Goal: Transaction & Acquisition: Purchase product/service

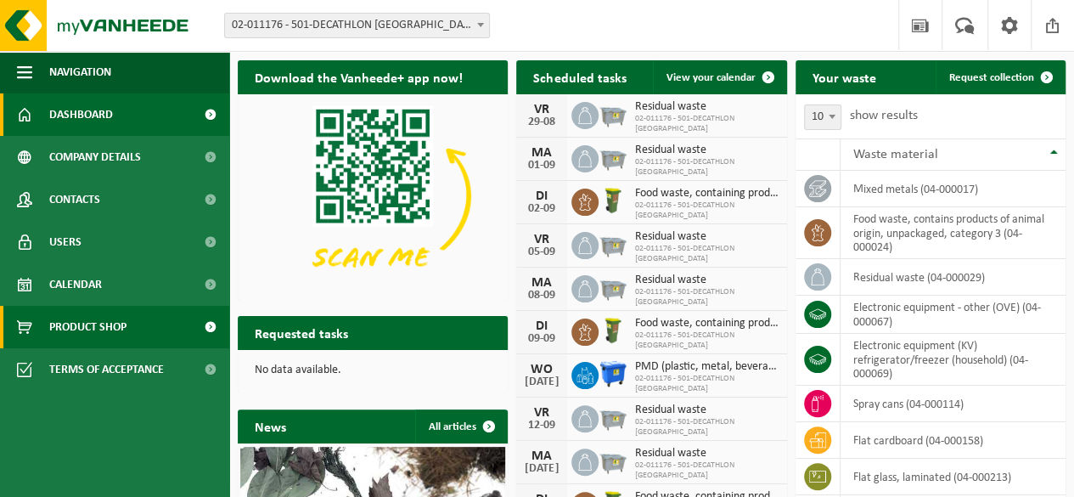
click at [147, 318] on link "Product Shop" at bounding box center [114, 327] width 229 height 42
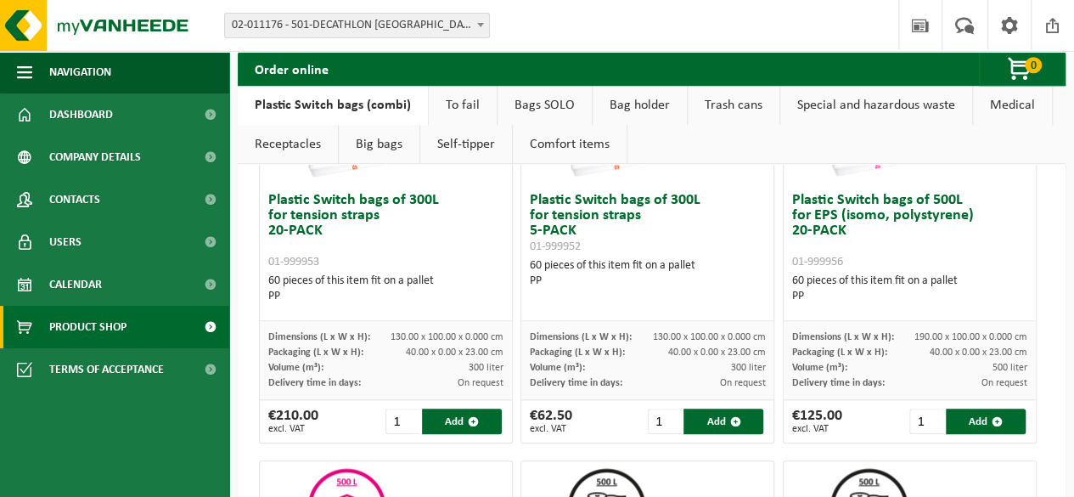
scroll to position [670, 0]
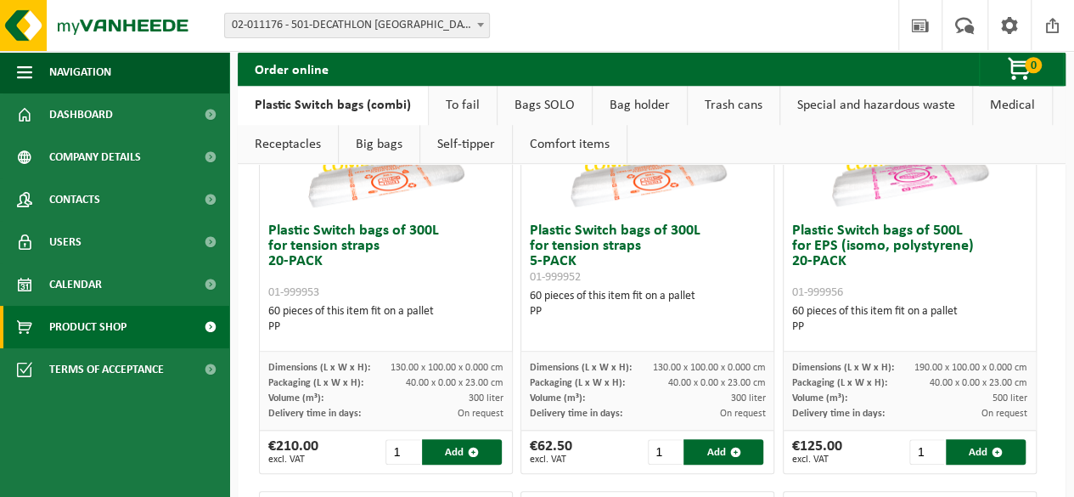
click at [820, 283] on h3 "Plastic Switch bags of 500L for EPS (isomo, polystyrene) 20-PACK 01-999956" at bounding box center [909, 261] width 235 height 76
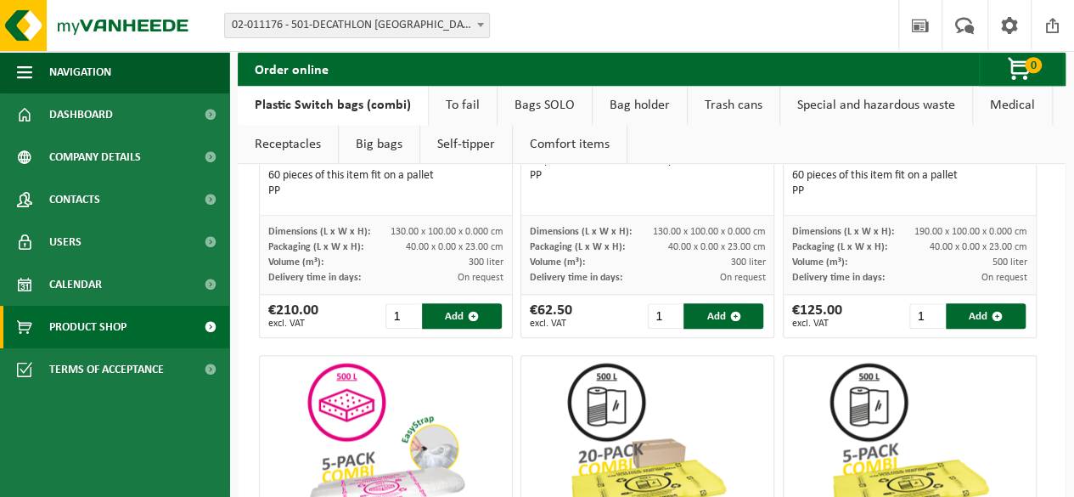
scroll to position [810, 0]
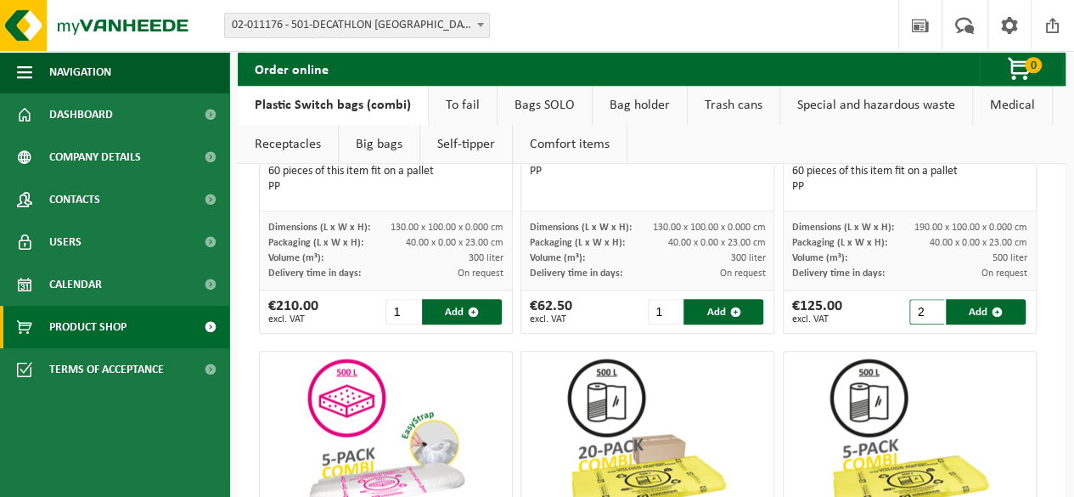
click at [922, 303] on input "2" at bounding box center [926, 311] width 35 height 25
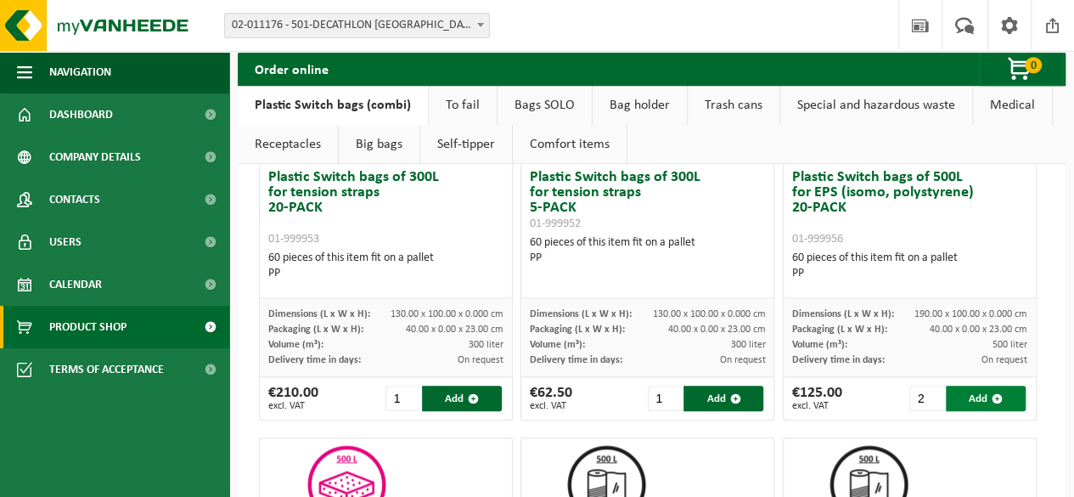
click at [969, 401] on font "Add" at bounding box center [978, 398] width 19 height 11
type input "1"
click at [1026, 70] on span "button" at bounding box center [1020, 70] width 85 height 34
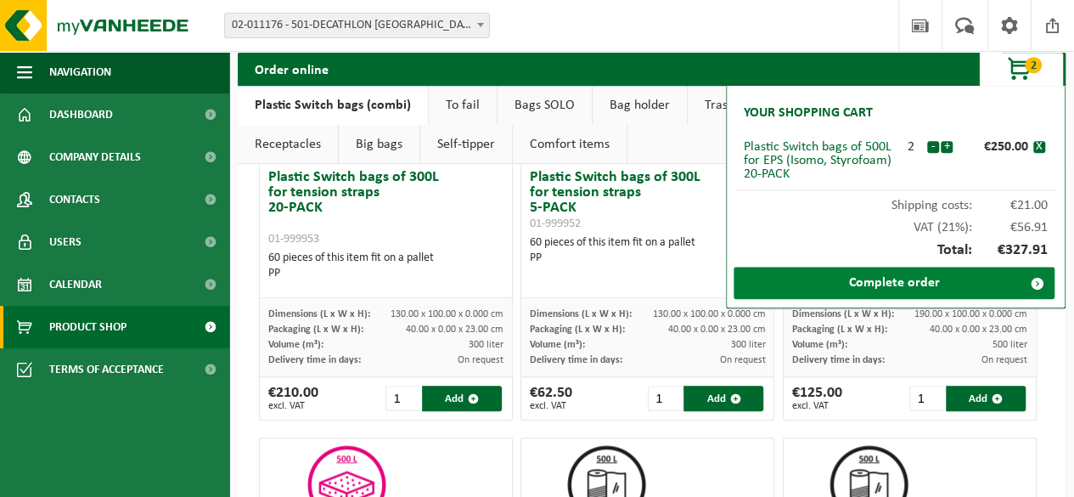
click at [827, 284] on link "Complete order" at bounding box center [894, 283] width 321 height 32
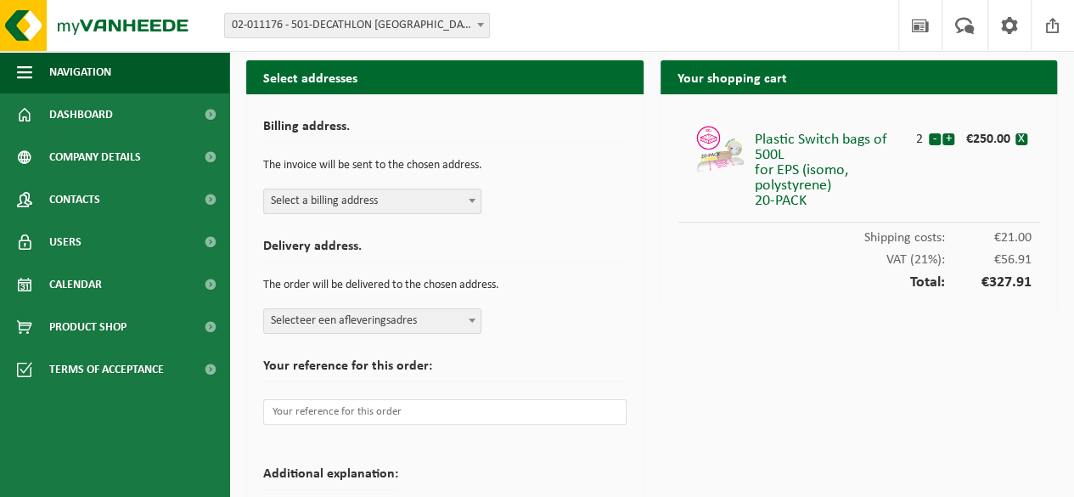
click at [397, 197] on span "Select a billing address" at bounding box center [372, 201] width 217 height 24
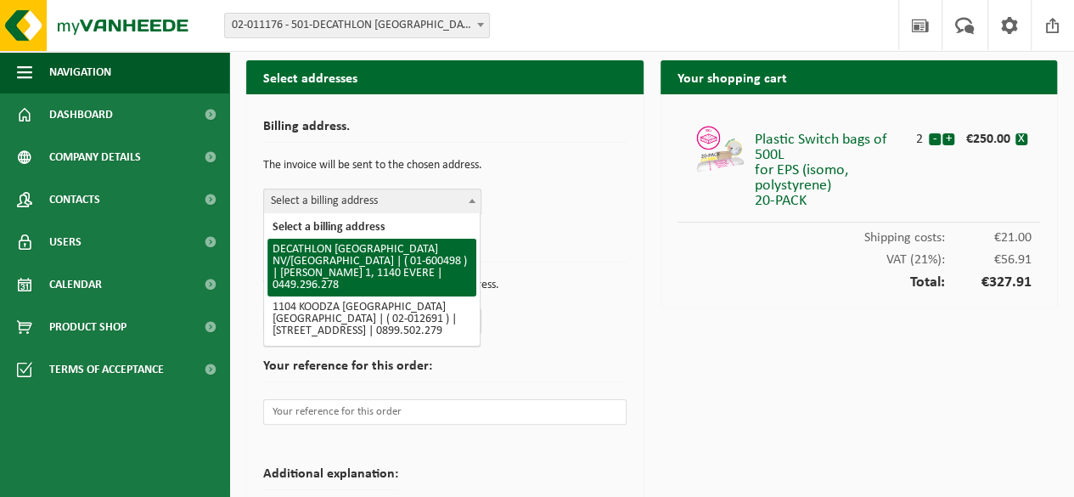
select select "964"
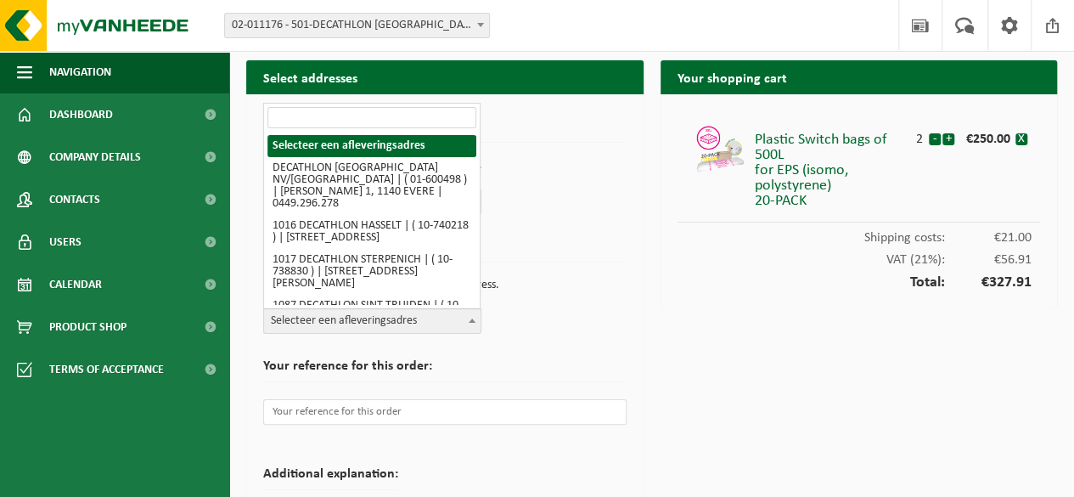
click at [414, 330] on span "Selecteer een afleveringsadres" at bounding box center [372, 321] width 217 height 24
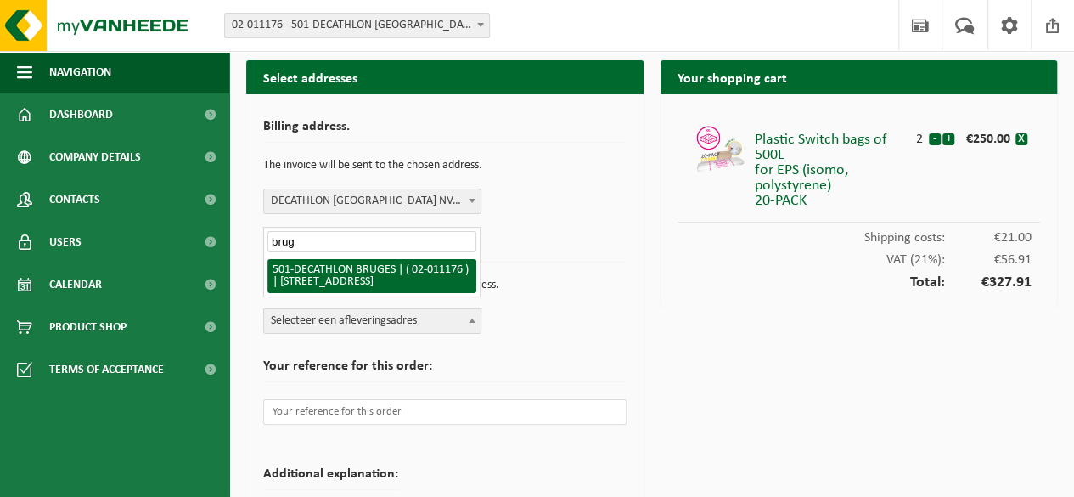
type input "brug"
select select "2106"
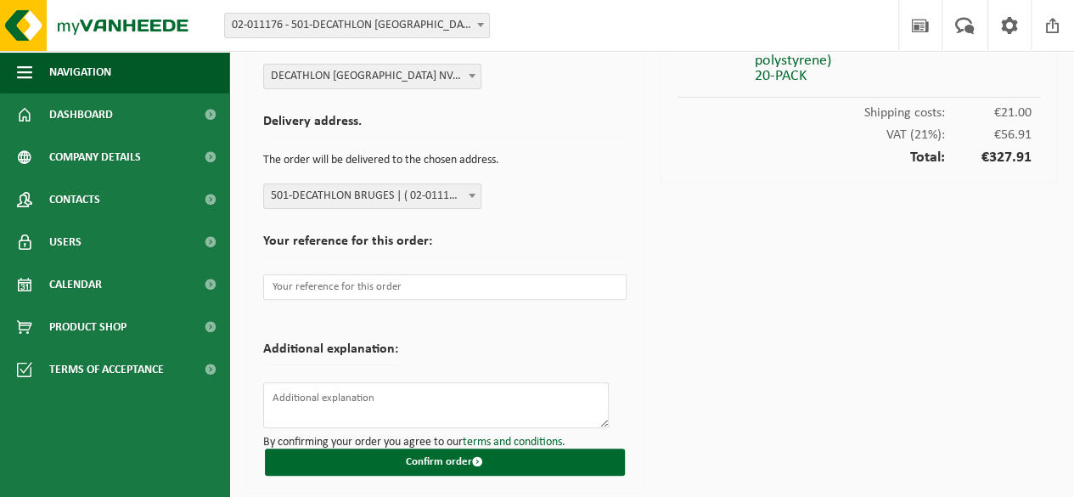
scroll to position [126, 0]
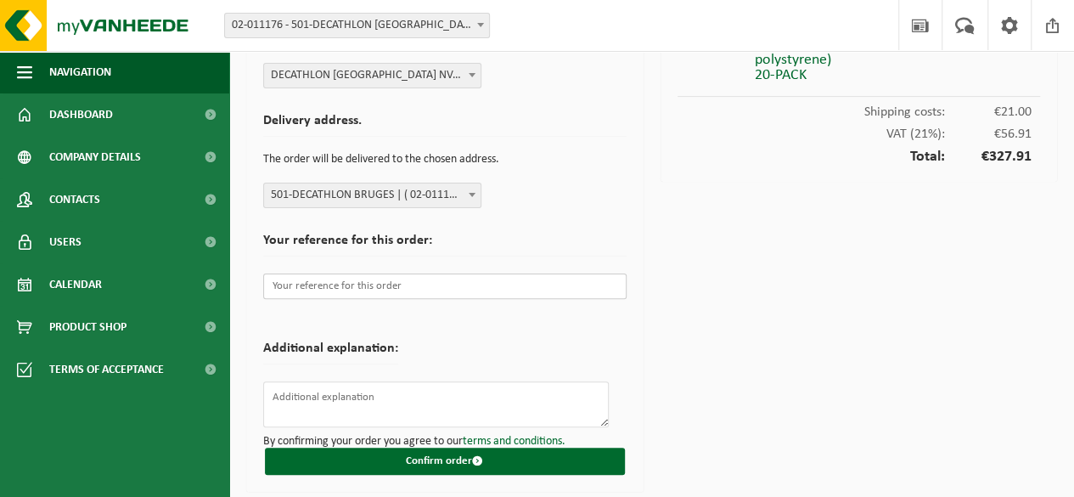
click at [443, 285] on input "text" at bounding box center [444, 285] width 363 height 25
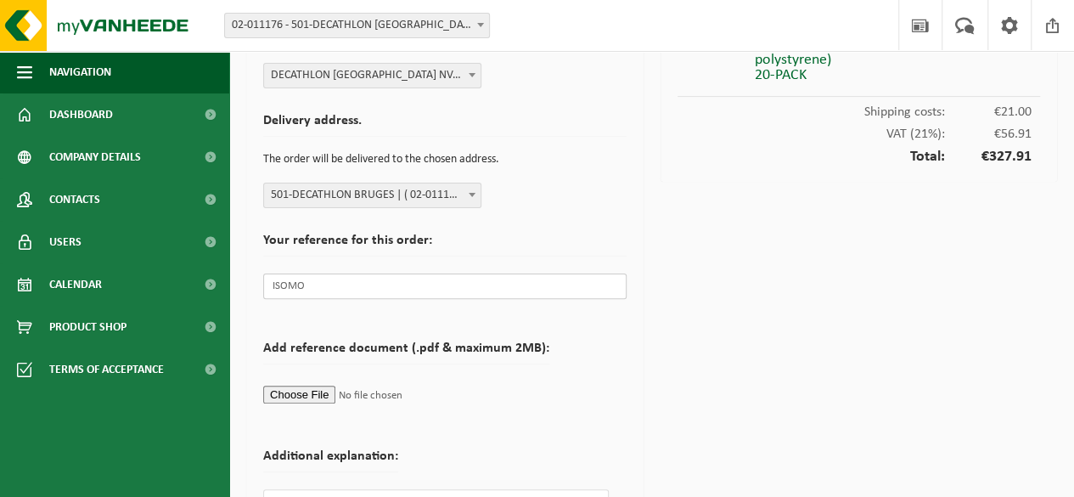
scroll to position [234, 0]
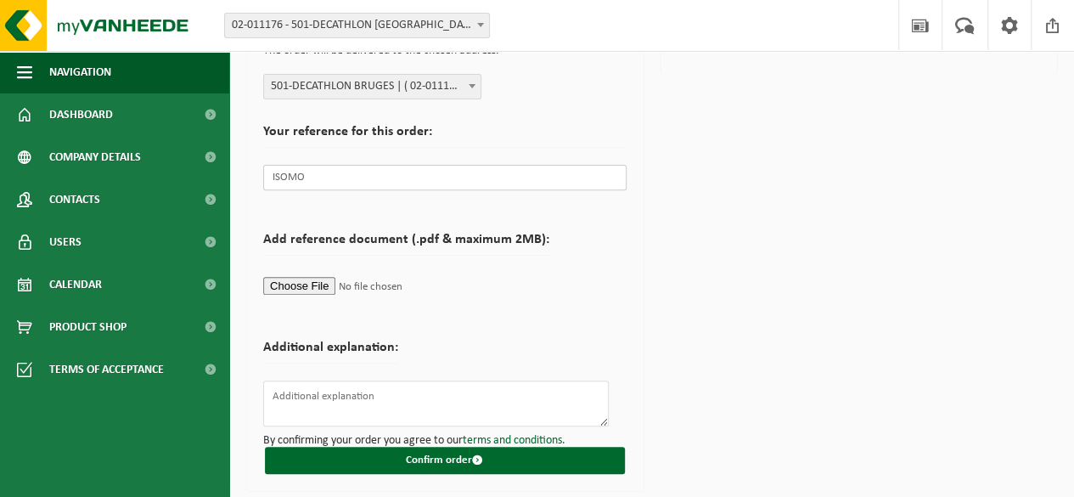
type input "ISOMO"
click at [392, 391] on textarea at bounding box center [436, 403] width 346 height 46
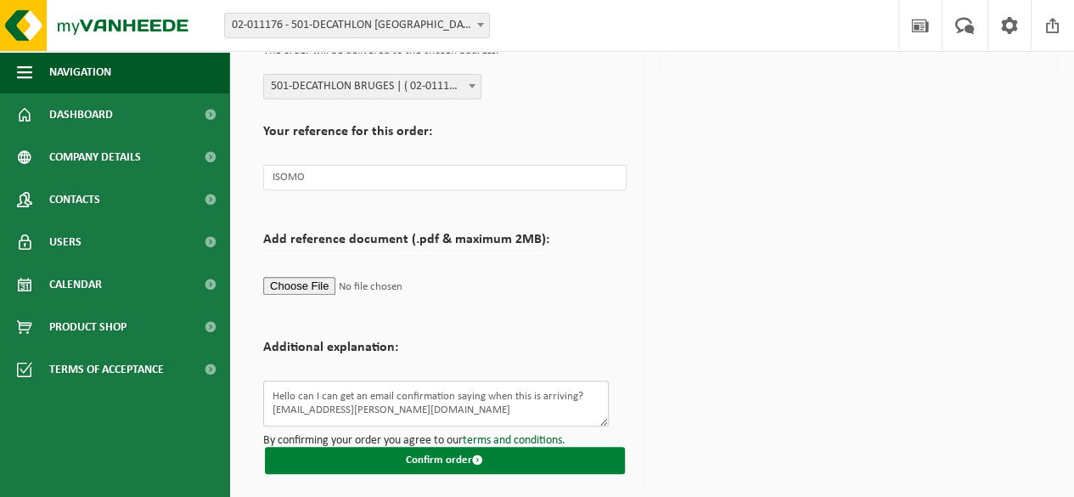
type textarea "Hello can I can get an email confirmation saying when this is arriving? dioniza…"
click at [431, 455] on font "Confirm order" at bounding box center [439, 459] width 66 height 11
